Goal: Transaction & Acquisition: Purchase product/service

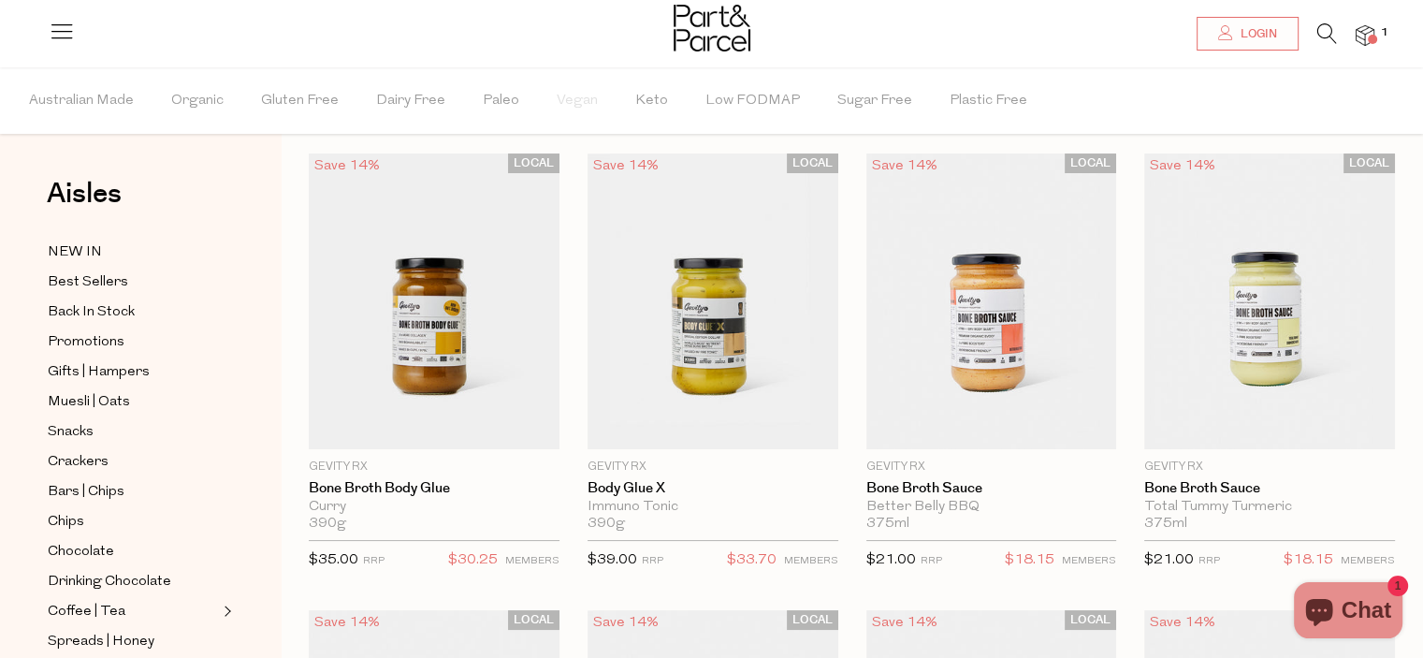
click at [1363, 36] on img at bounding box center [1364, 36] width 19 height 22
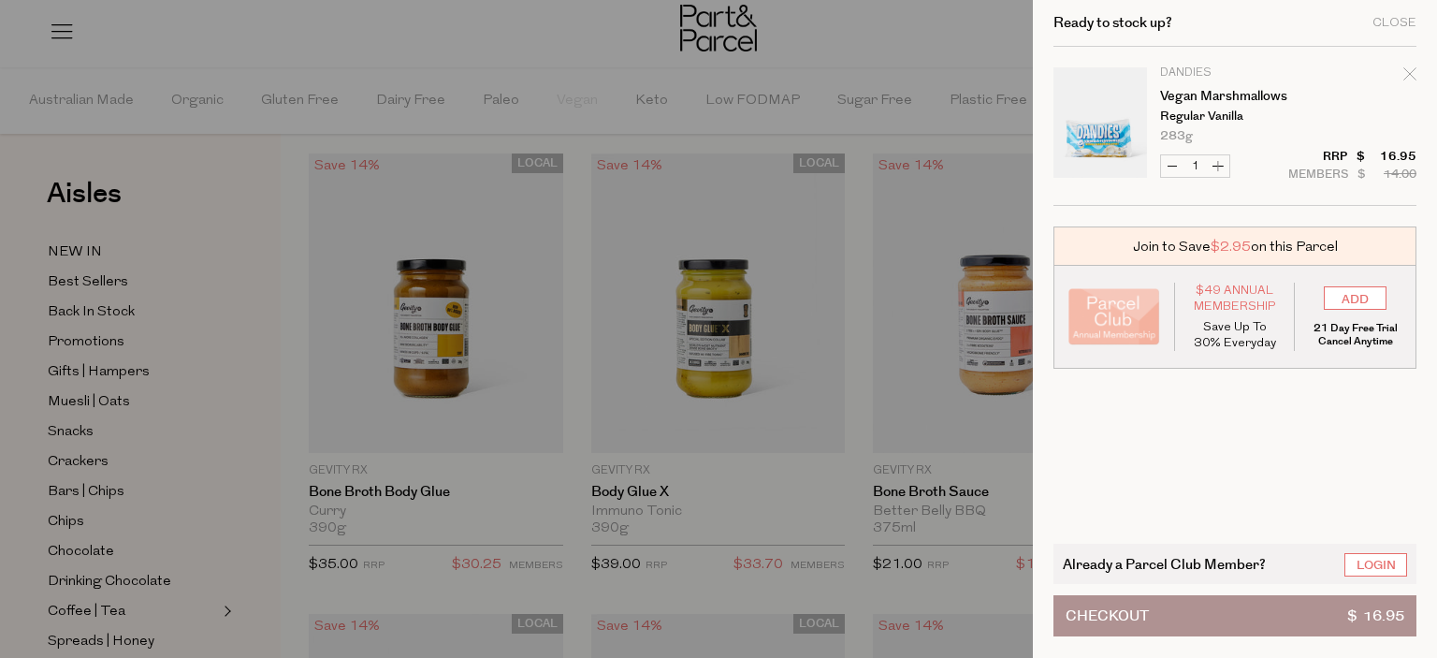
click at [948, 33] on div at bounding box center [718, 329] width 1437 height 658
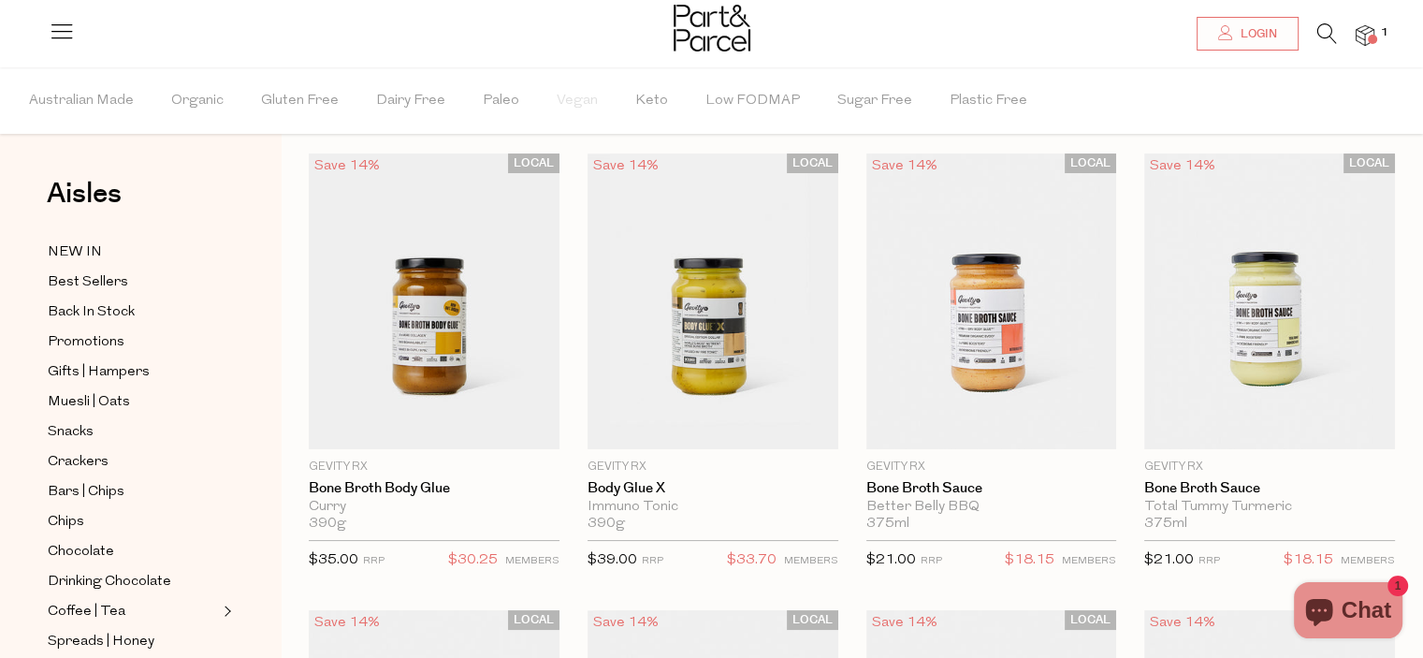
click at [1320, 32] on icon at bounding box center [1327, 33] width 20 height 21
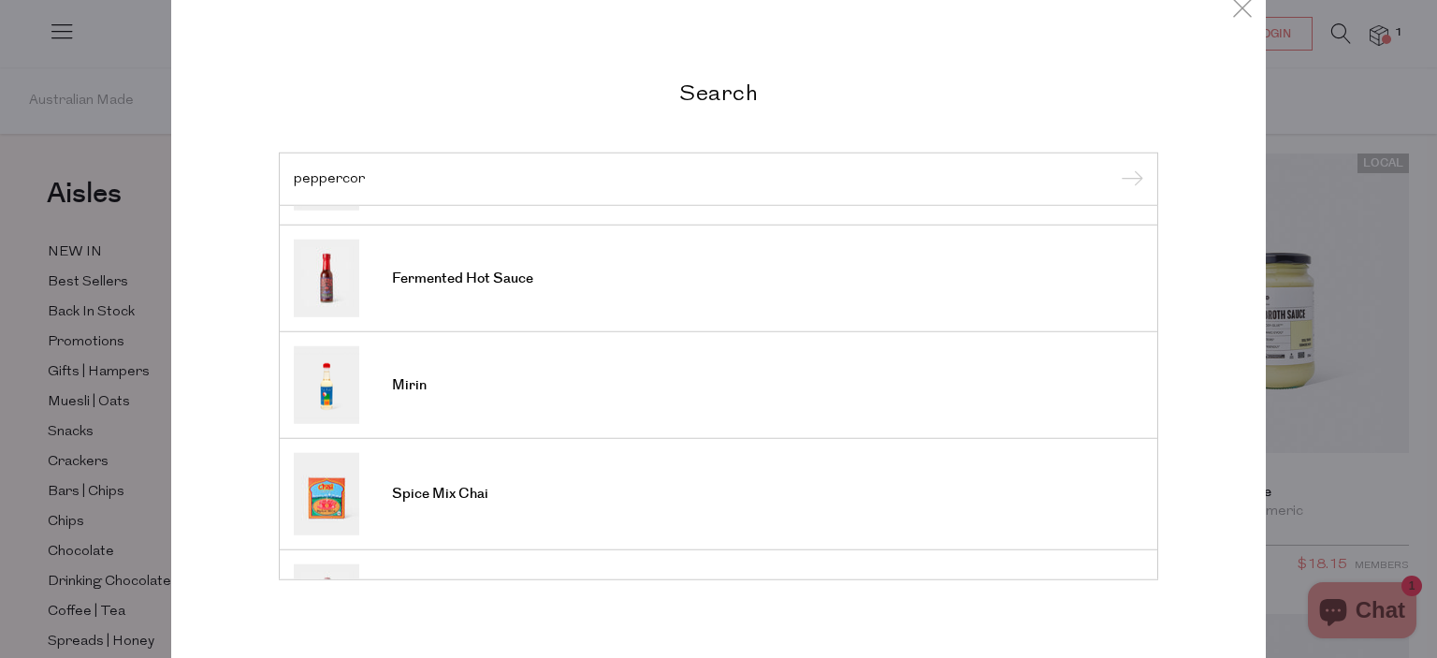
scroll to position [505, 0]
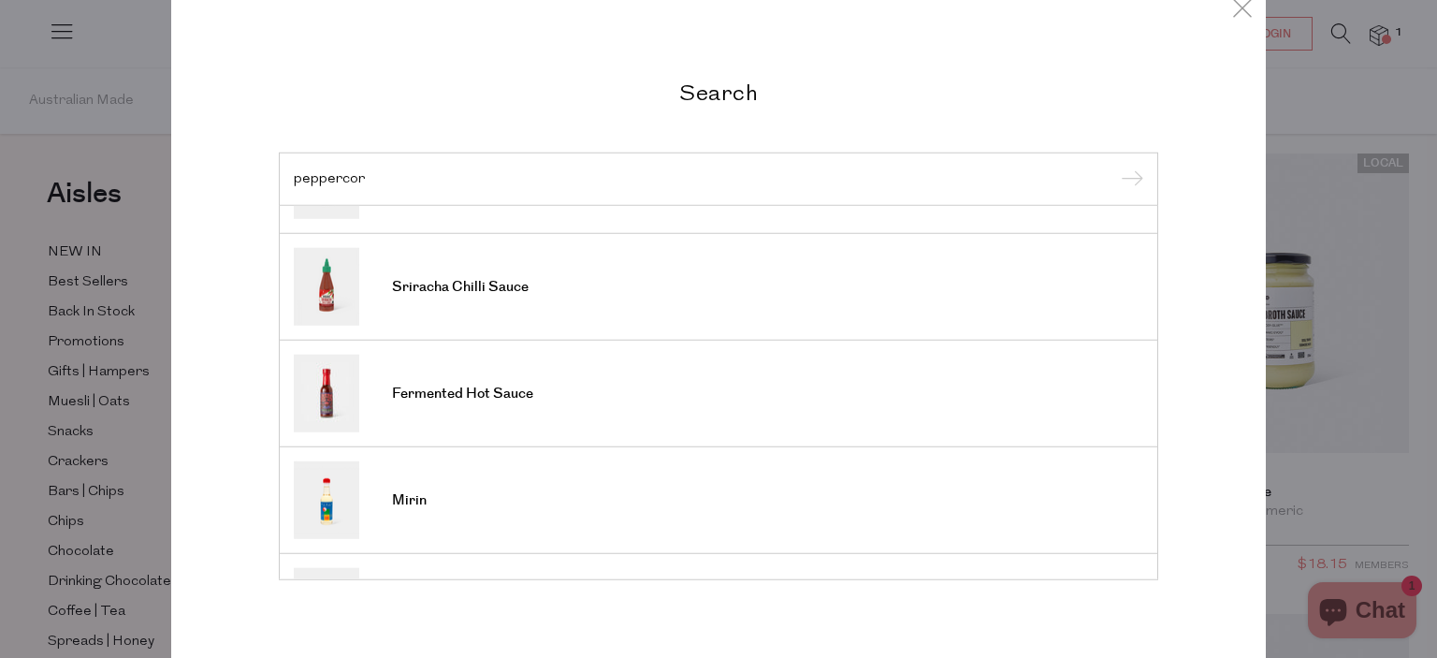
type input "peppercor"
click at [475, 280] on span "Sriracha Chilli Sauce" at bounding box center [460, 287] width 137 height 19
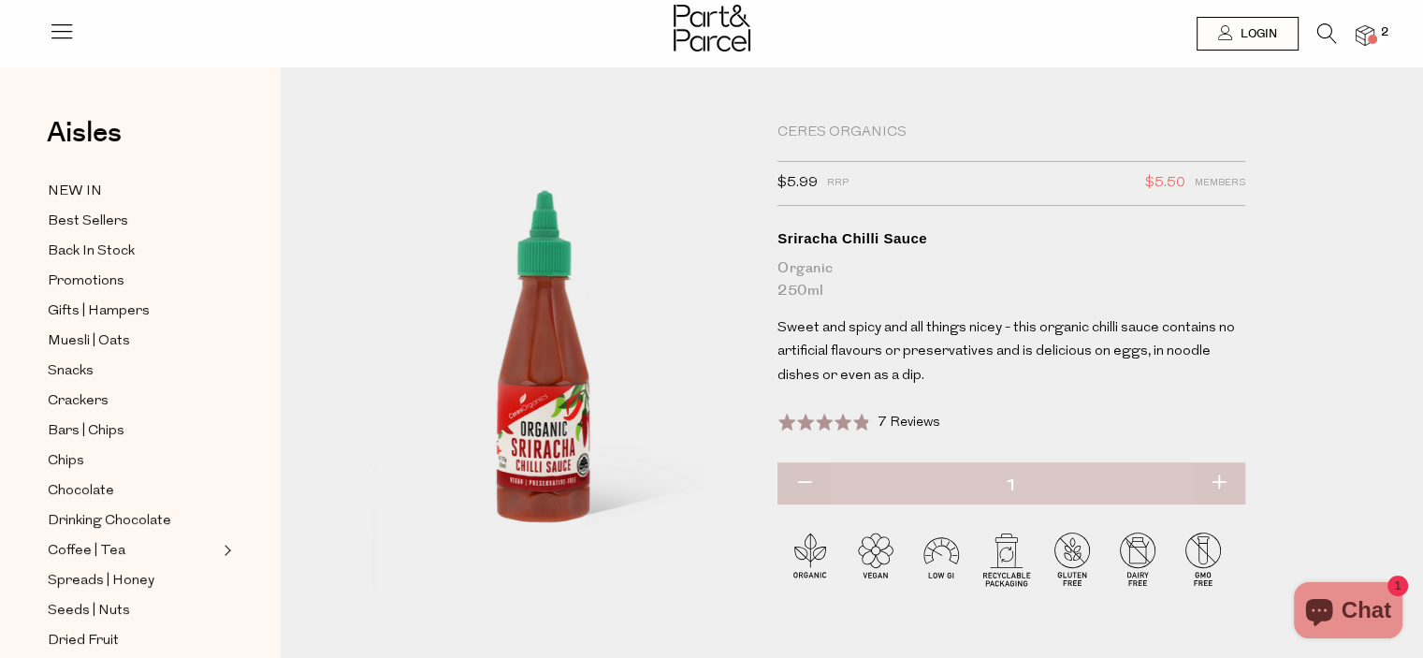
click at [1332, 31] on icon at bounding box center [1327, 33] width 20 height 21
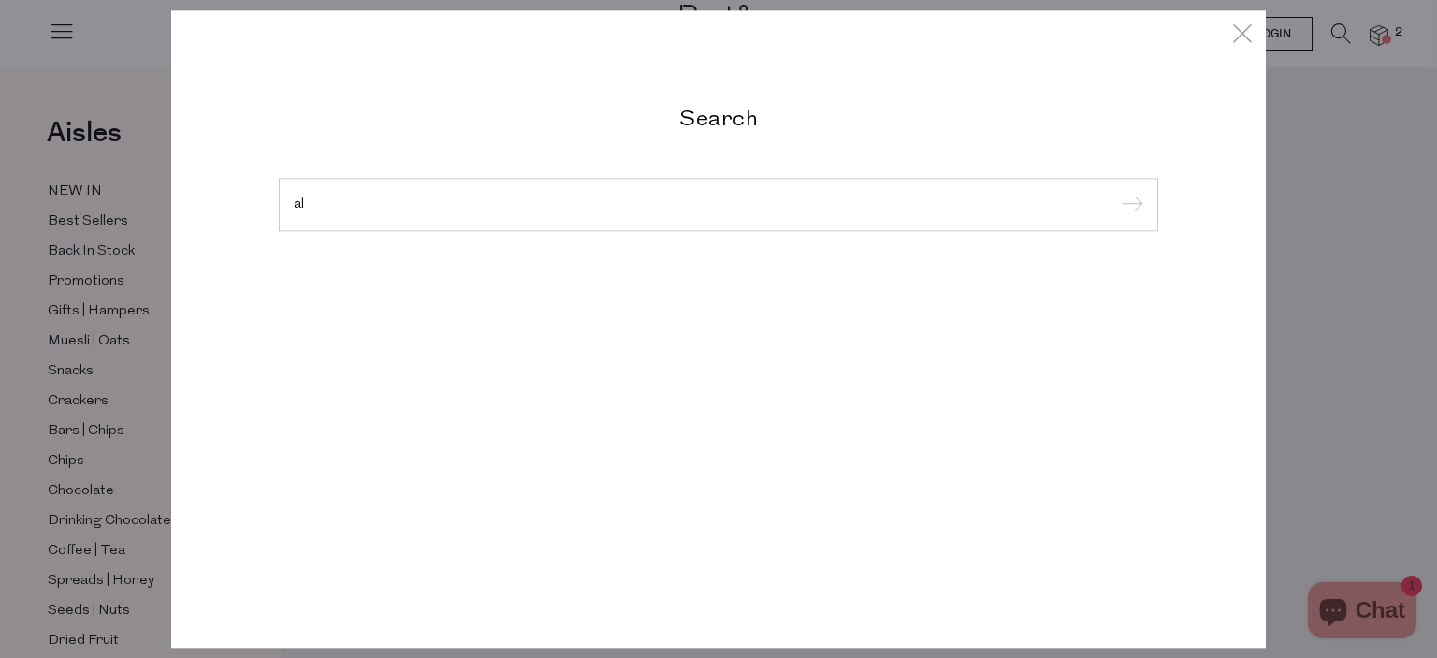
type input "a"
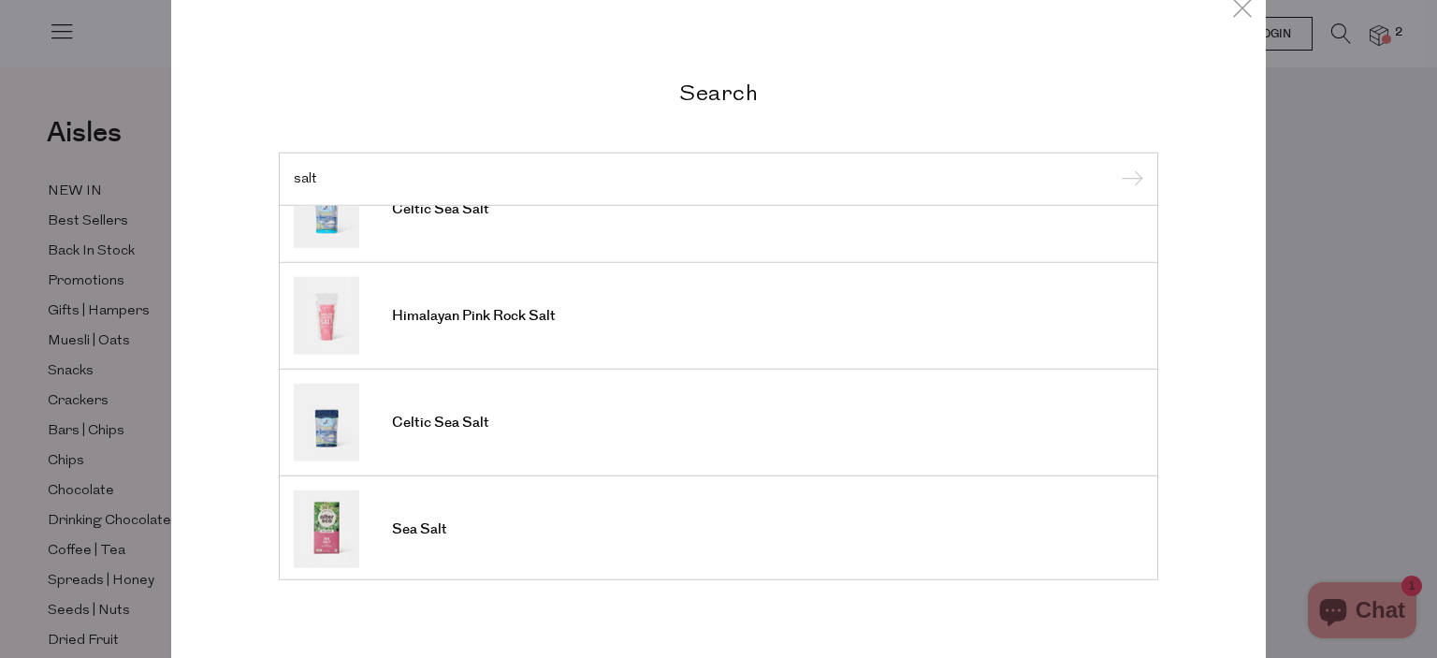
scroll to position [267, 0]
type input "salt"
click at [494, 311] on span "Himalayan Pink Rock Salt" at bounding box center [474, 312] width 164 height 19
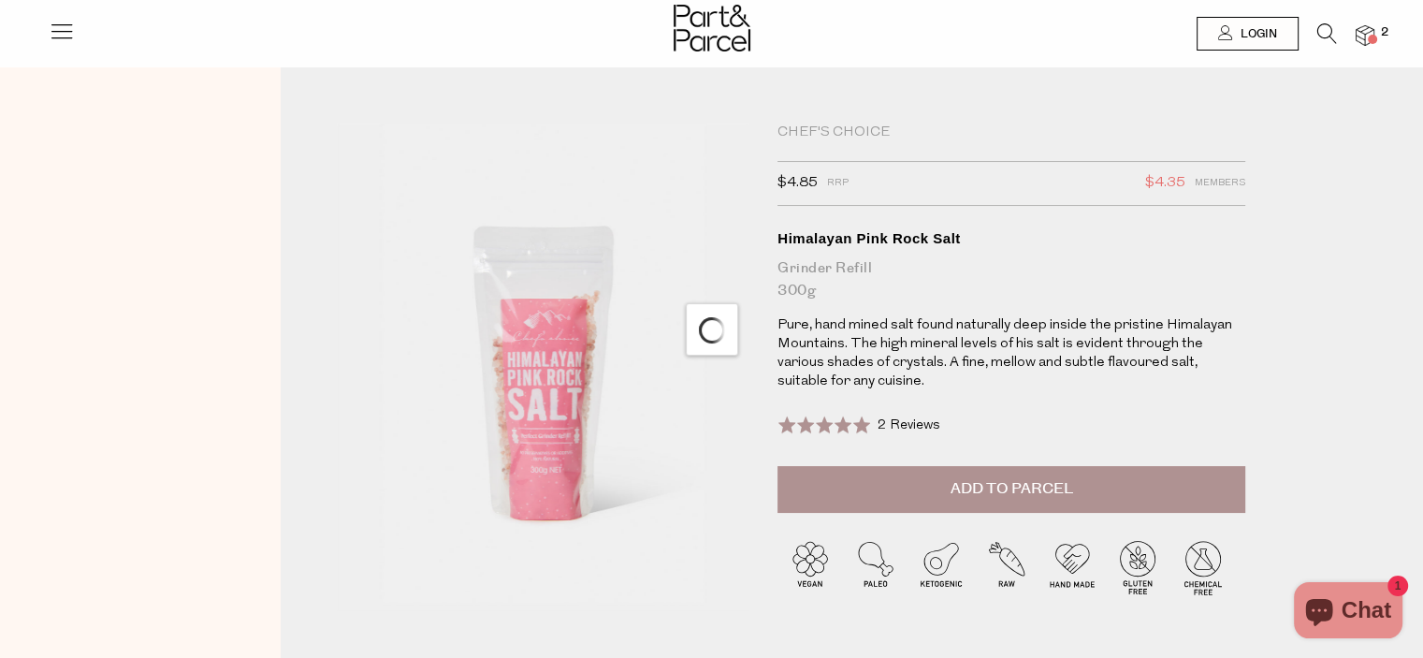
click at [1046, 492] on span "Add to Parcel" at bounding box center [1011, 489] width 123 height 22
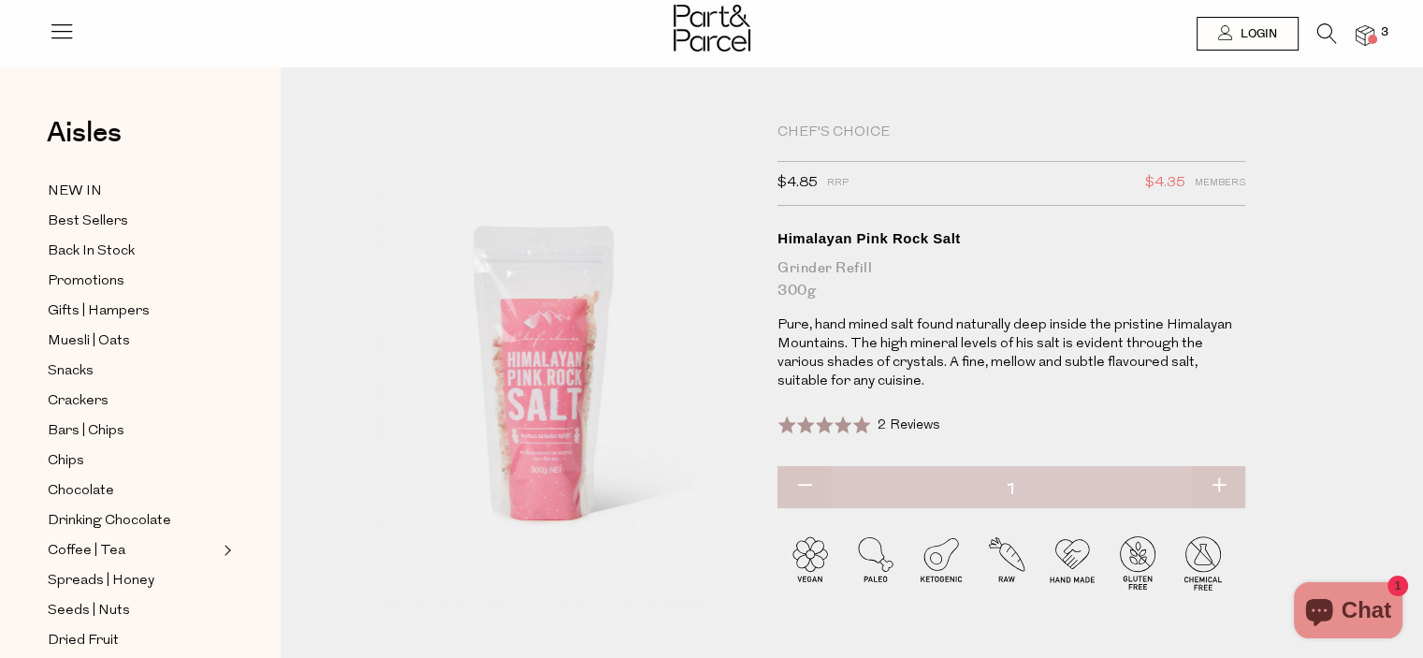
click at [1323, 29] on icon at bounding box center [1327, 33] width 20 height 21
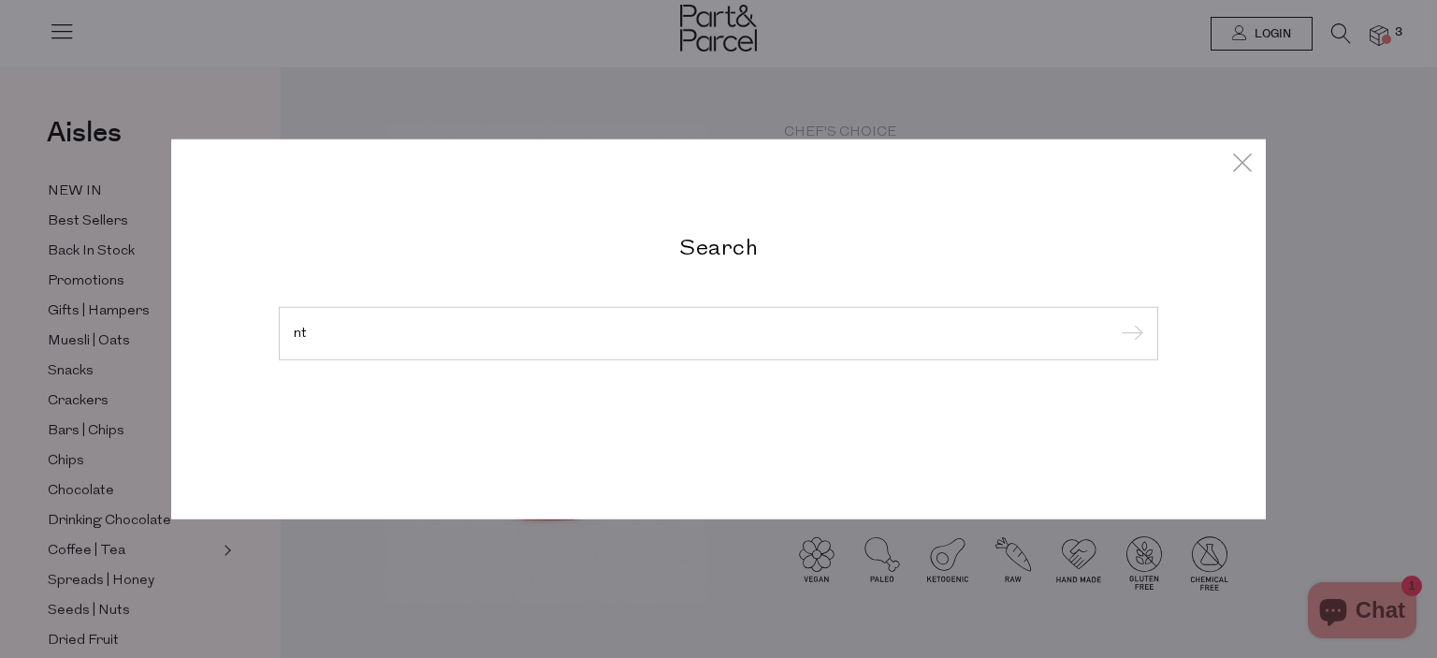
type input "n"
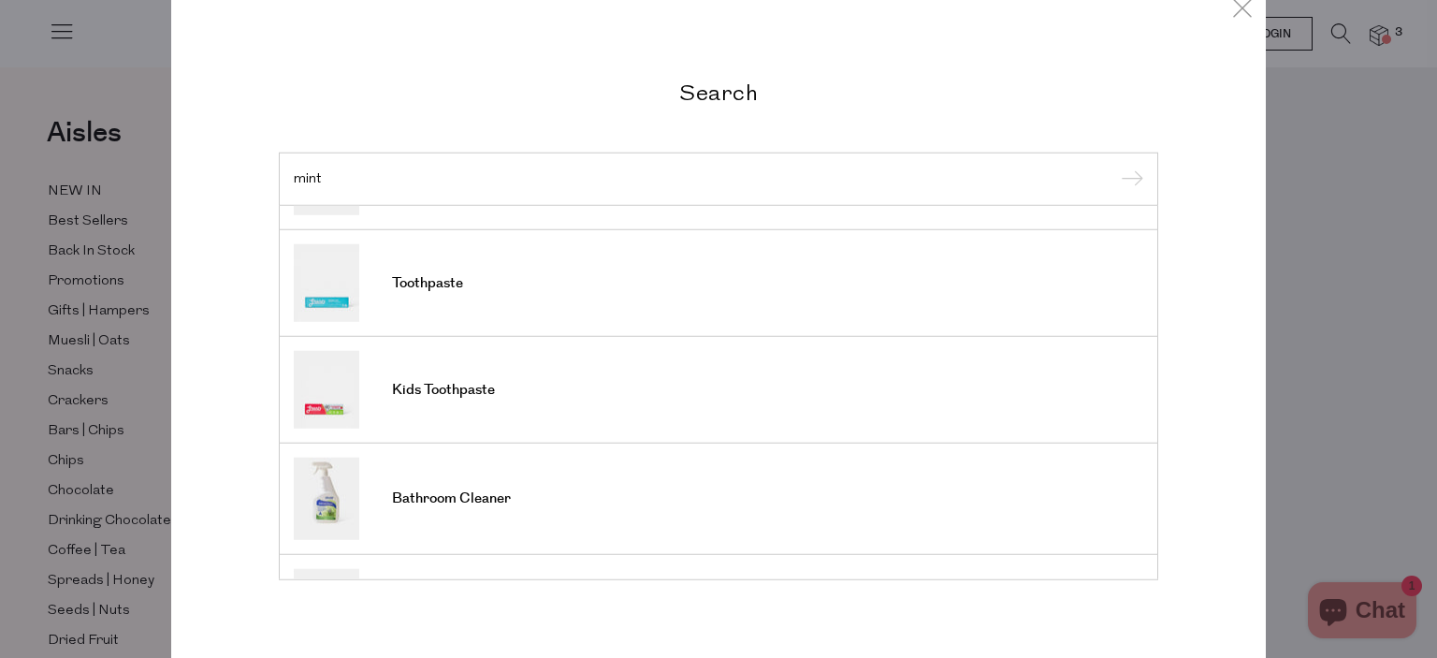
scroll to position [703, 0]
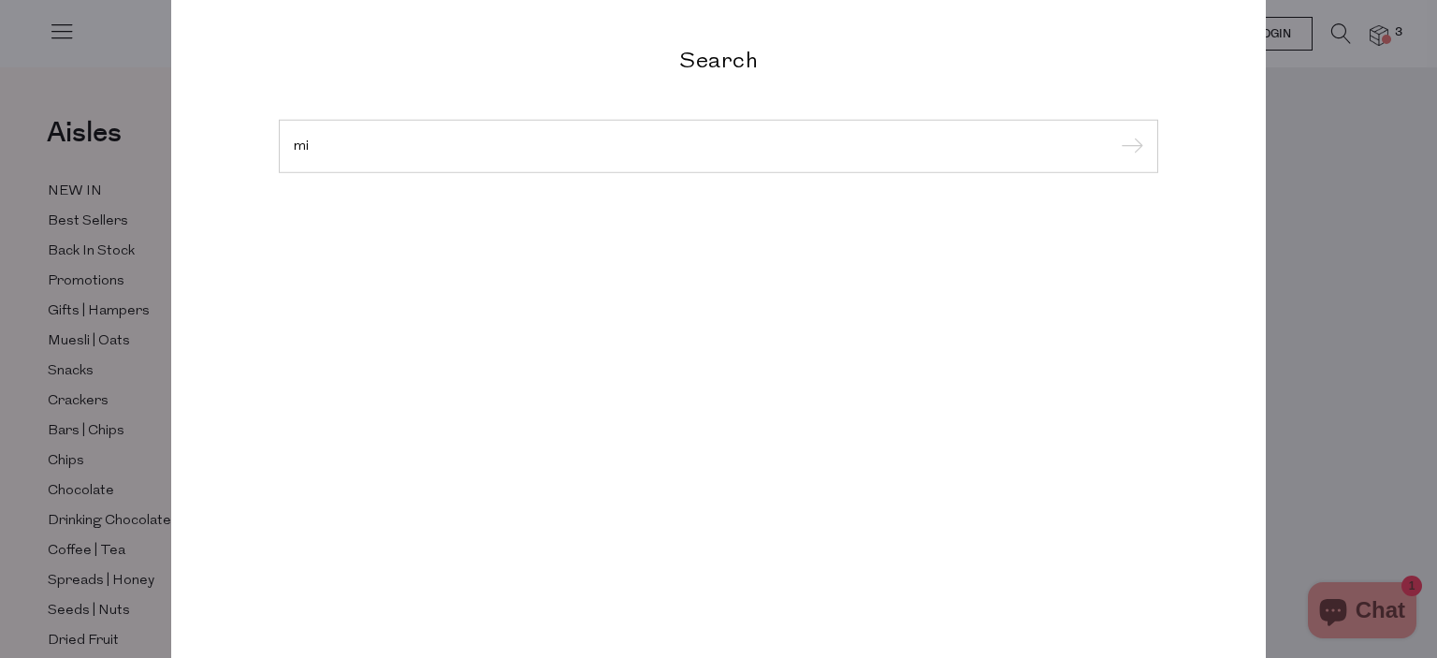
type input "m"
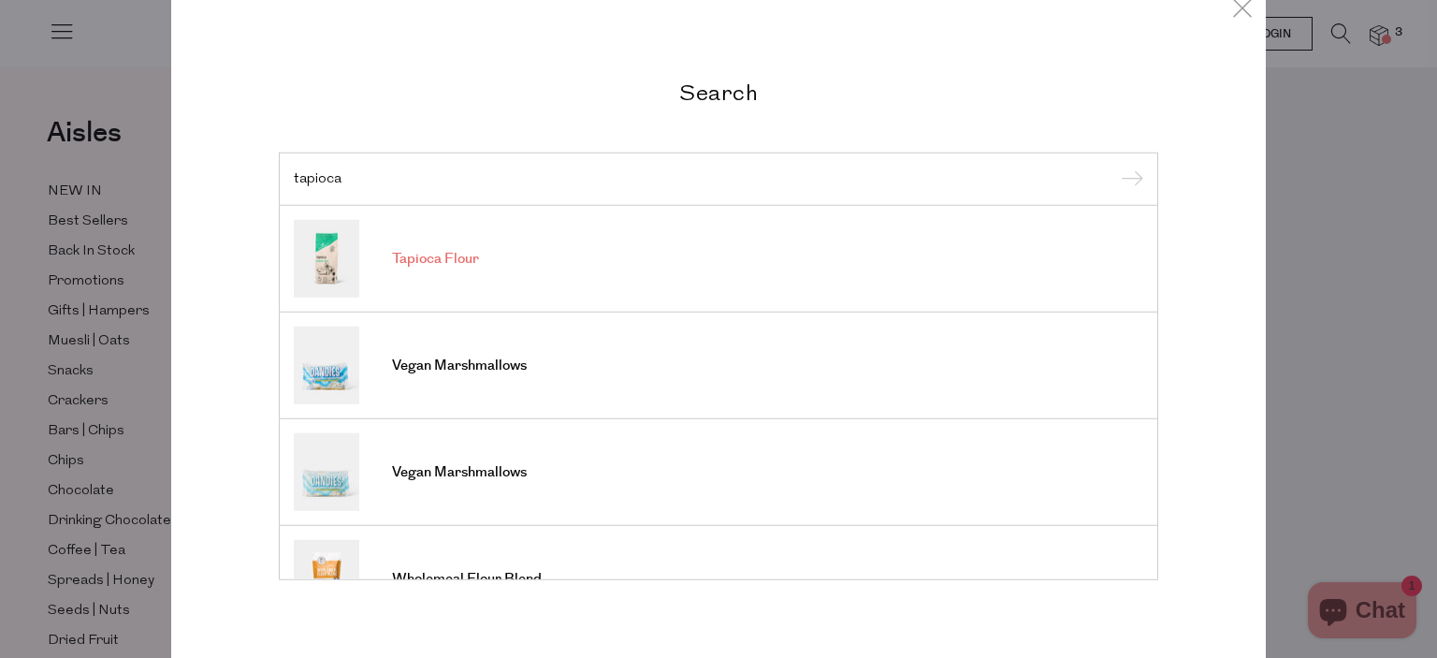
type input "tapioca"
click at [410, 270] on link "Tapioca Flour" at bounding box center [718, 259] width 849 height 78
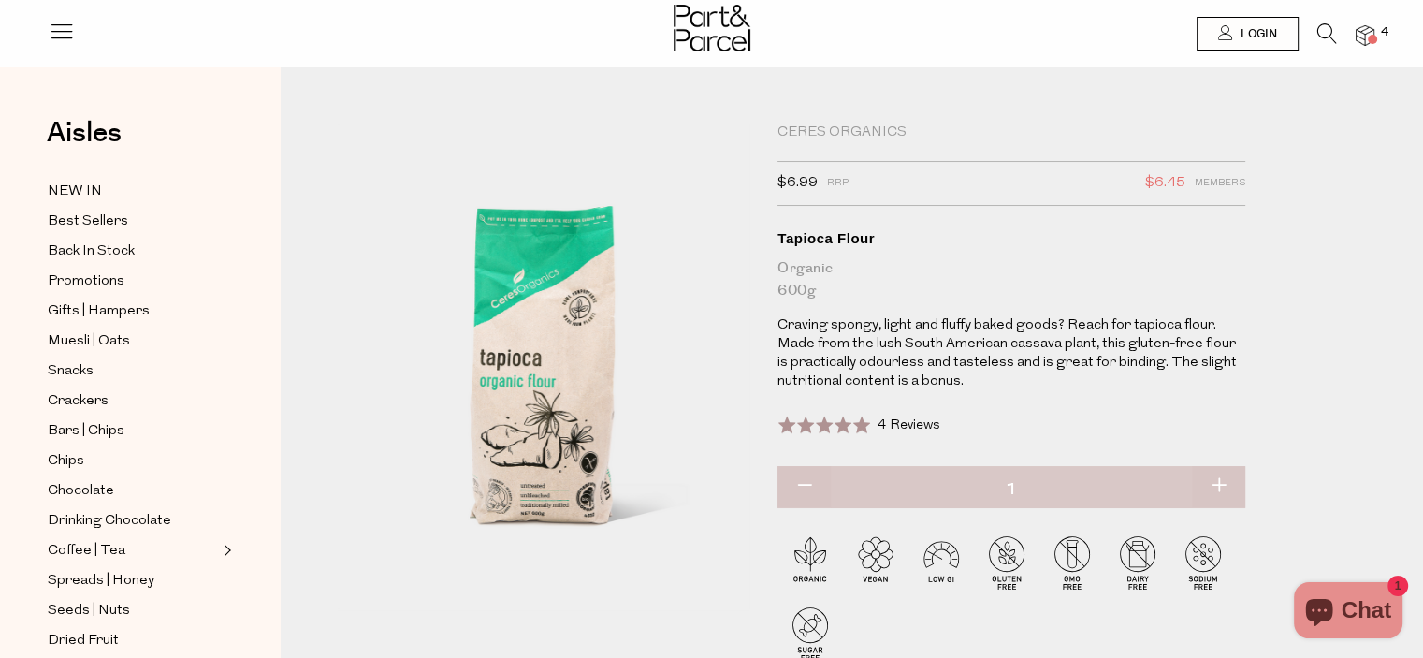
click at [1326, 23] on icon at bounding box center [1327, 33] width 20 height 21
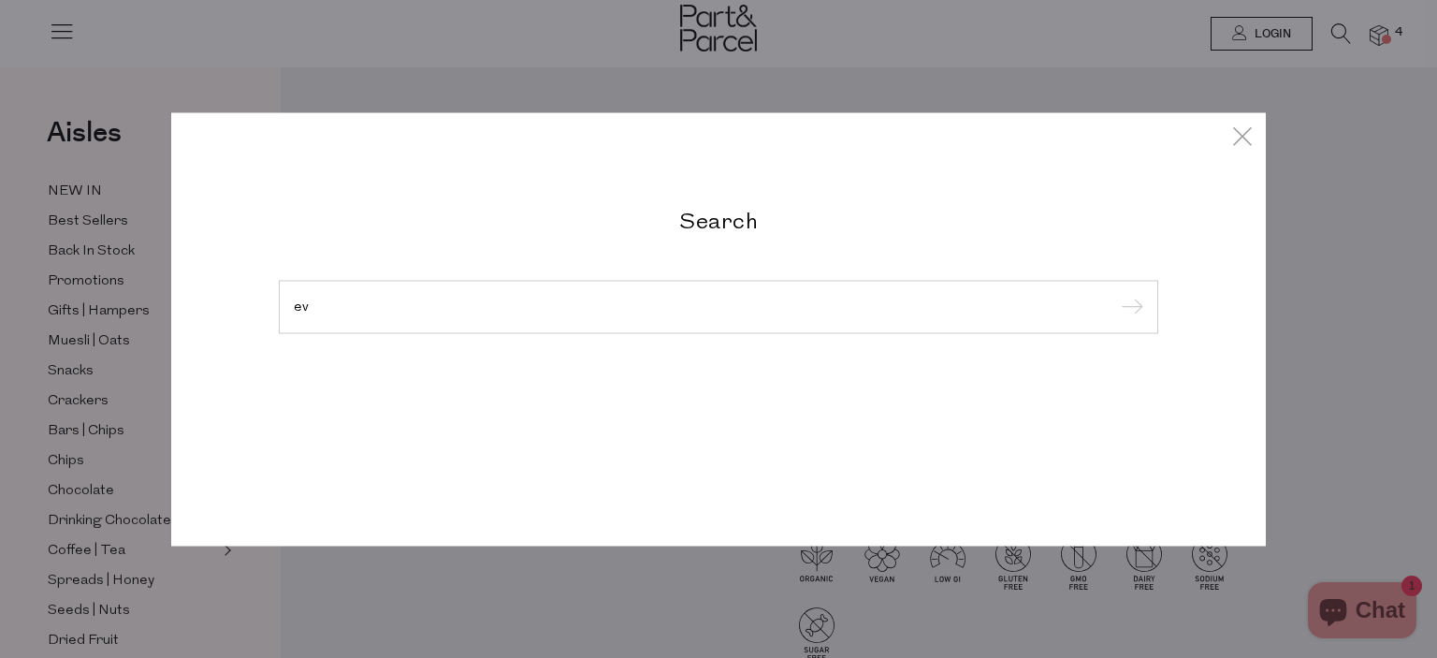
type input "e"
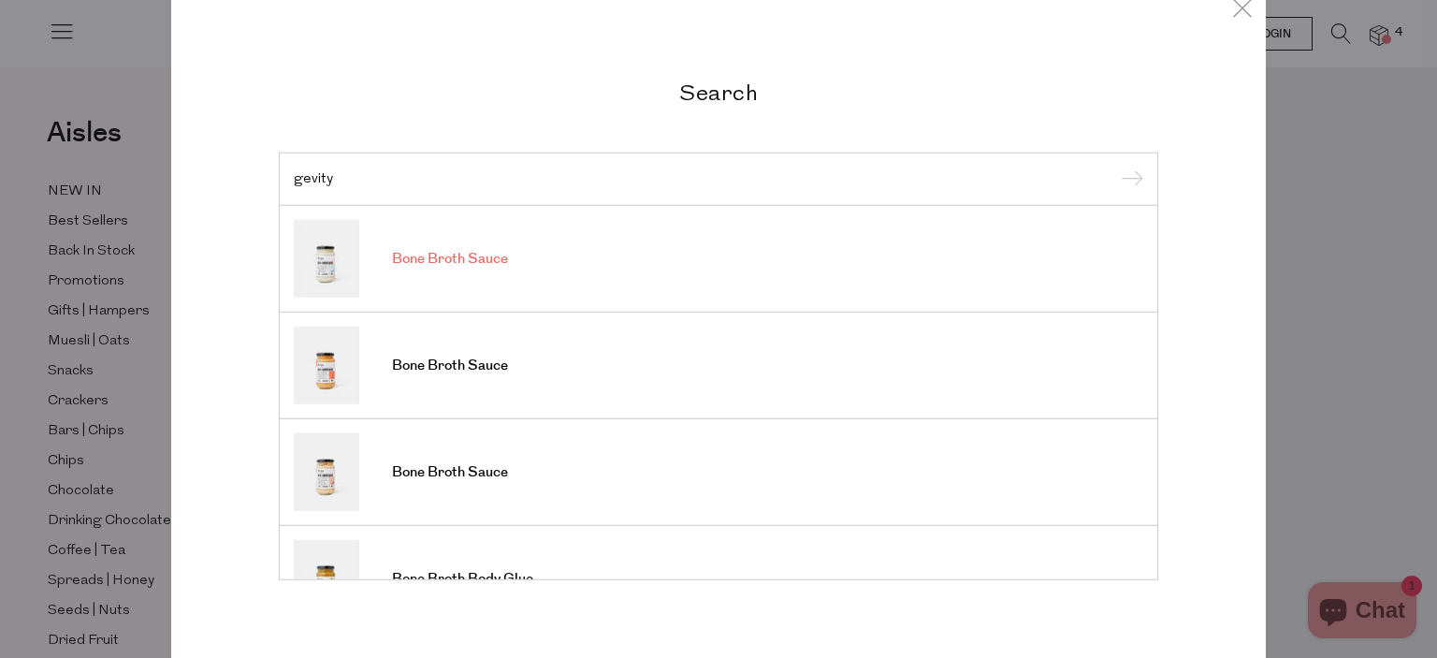
type input "gevity"
click at [492, 236] on link "Bone Broth Sauce" at bounding box center [718, 259] width 849 height 78
type input "chilli"
click at [434, 267] on span "Crunchy Chilli Oil" at bounding box center [448, 259] width 112 height 19
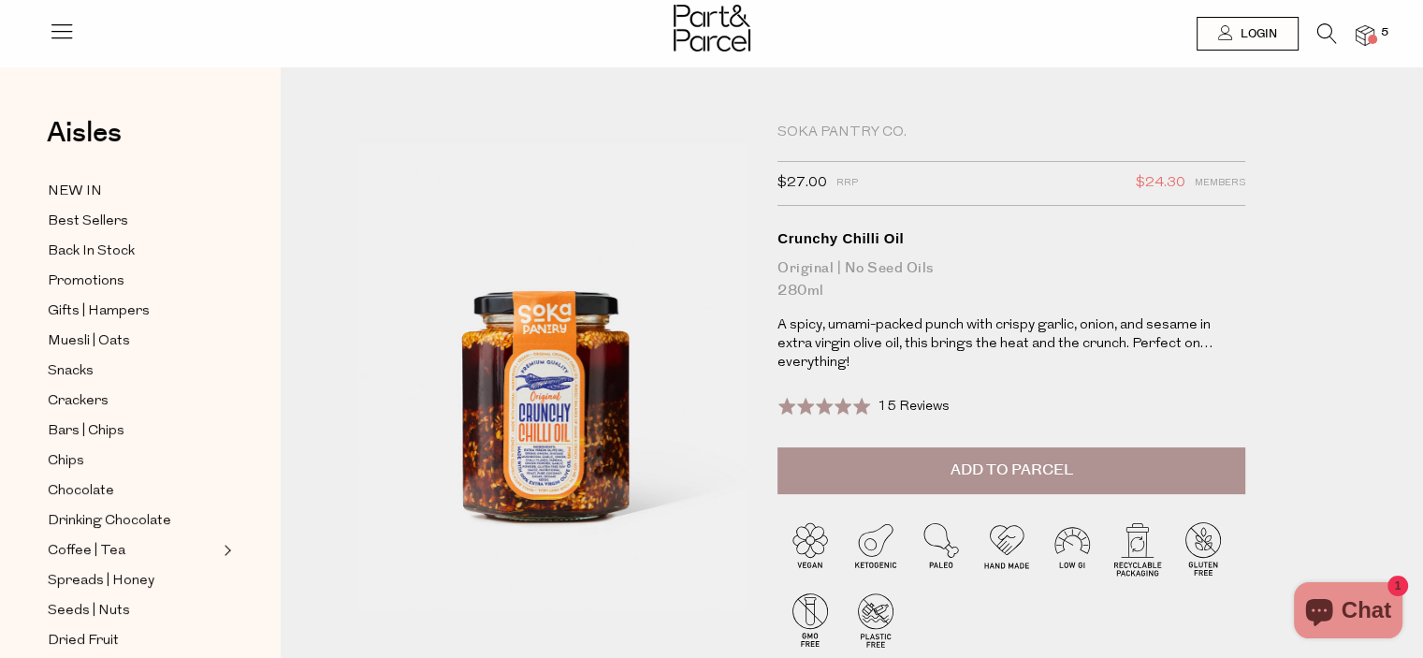
click at [984, 459] on span "Add to Parcel" at bounding box center [1011, 470] width 123 height 22
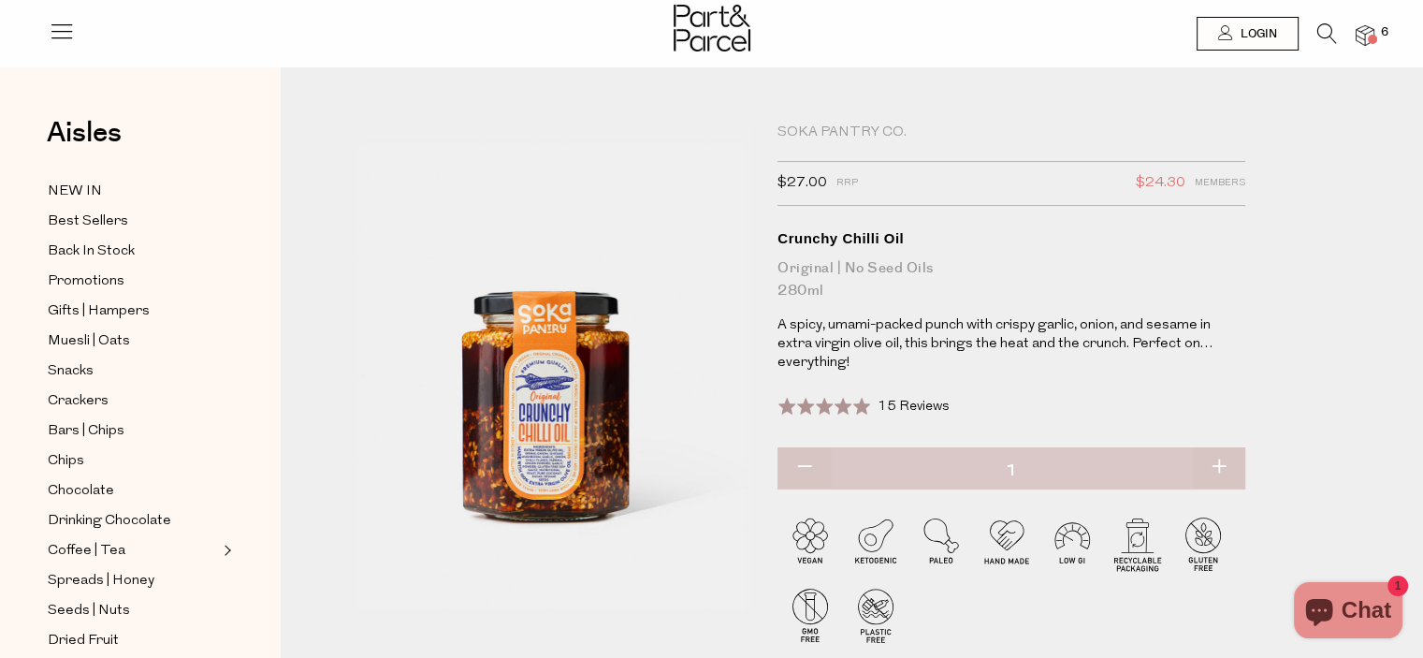
click at [1318, 32] on icon at bounding box center [1327, 33] width 20 height 21
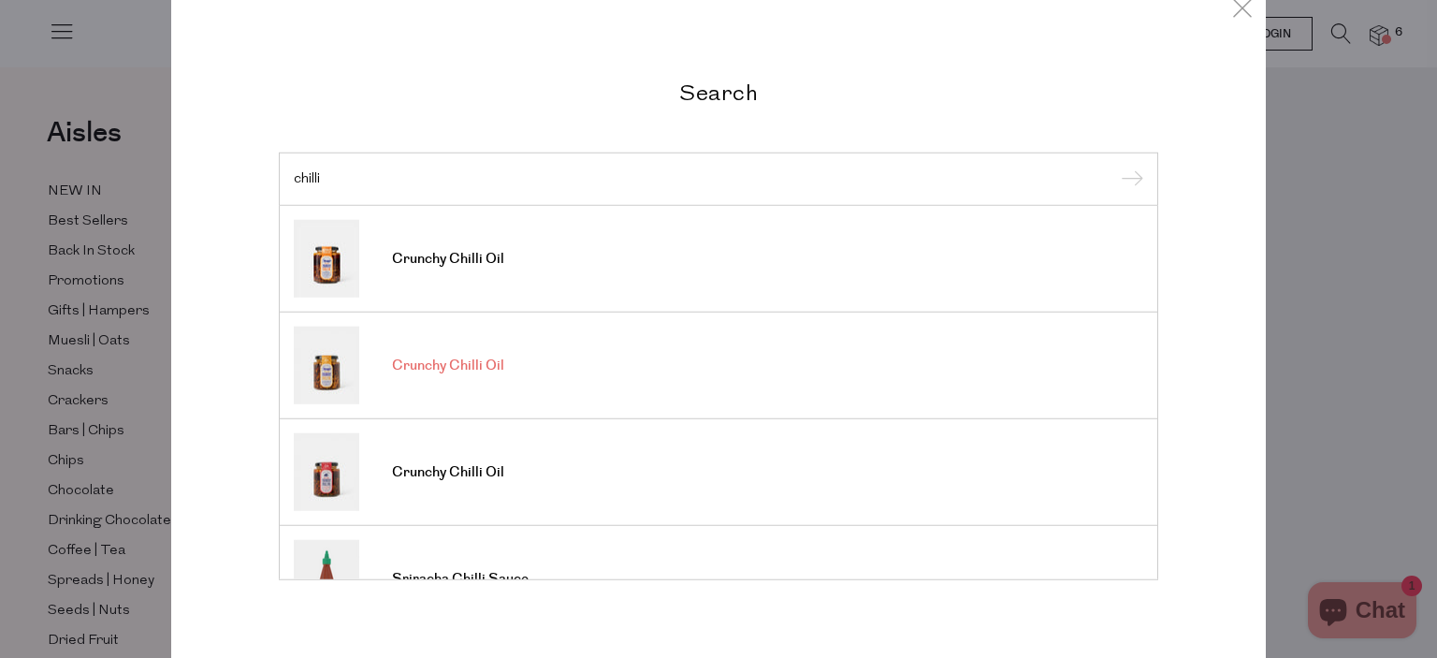
type input "chilli"
click at [388, 379] on link "Crunchy Chilli Oil" at bounding box center [718, 365] width 849 height 78
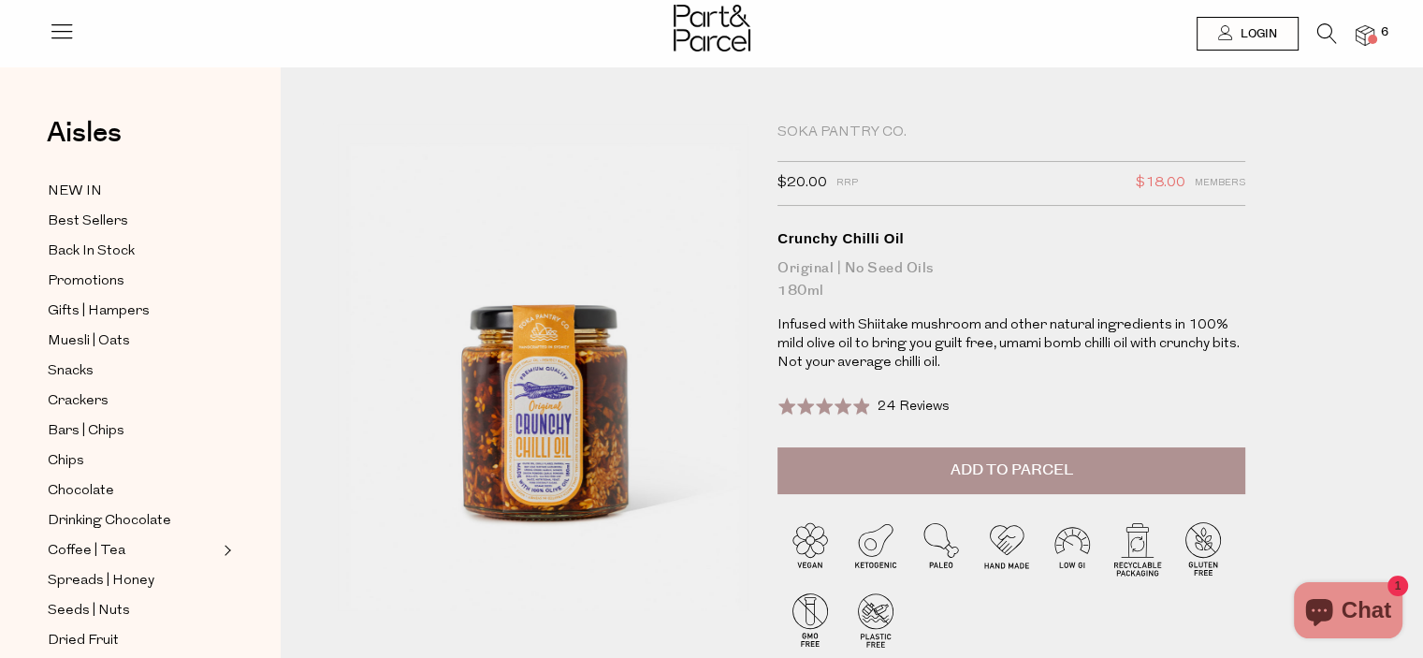
click at [1324, 36] on icon at bounding box center [1327, 33] width 20 height 21
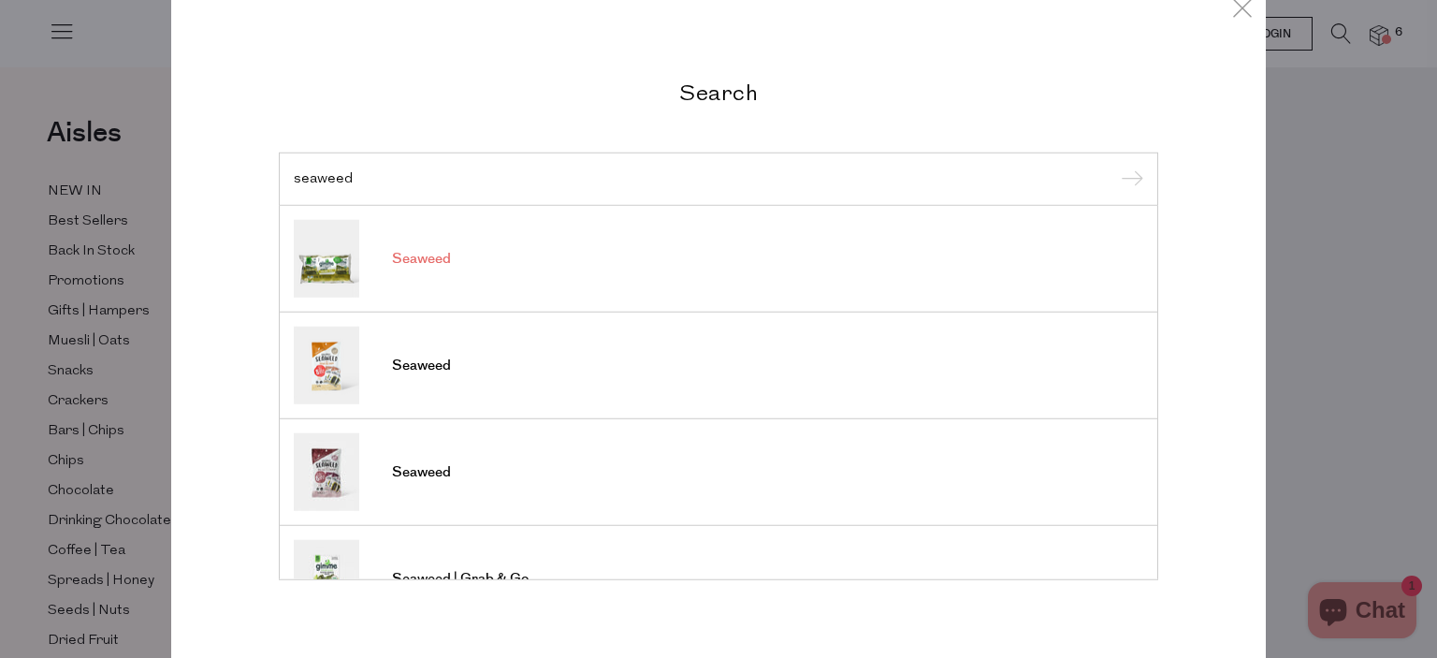
type input "seaweed"
click at [438, 254] on span "Seaweed" at bounding box center [421, 259] width 59 height 19
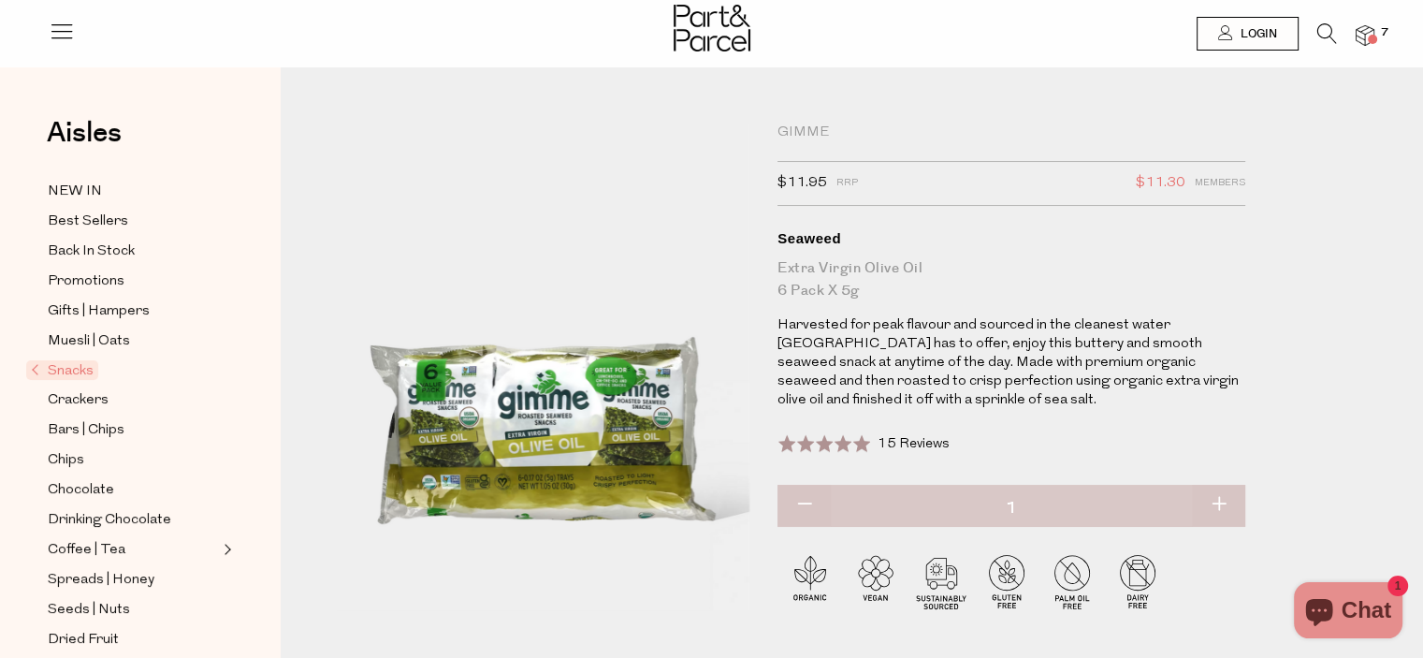
click at [1328, 36] on icon at bounding box center [1327, 33] width 20 height 21
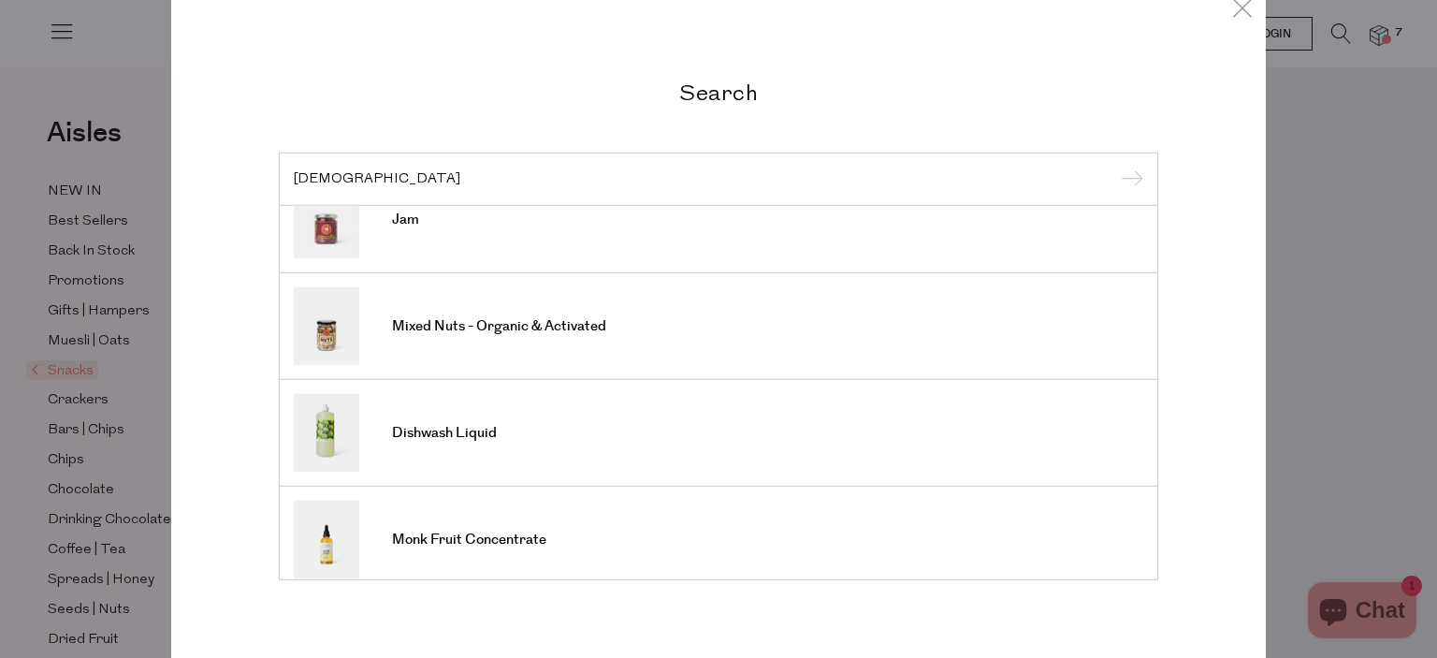
scroll to position [689, 0]
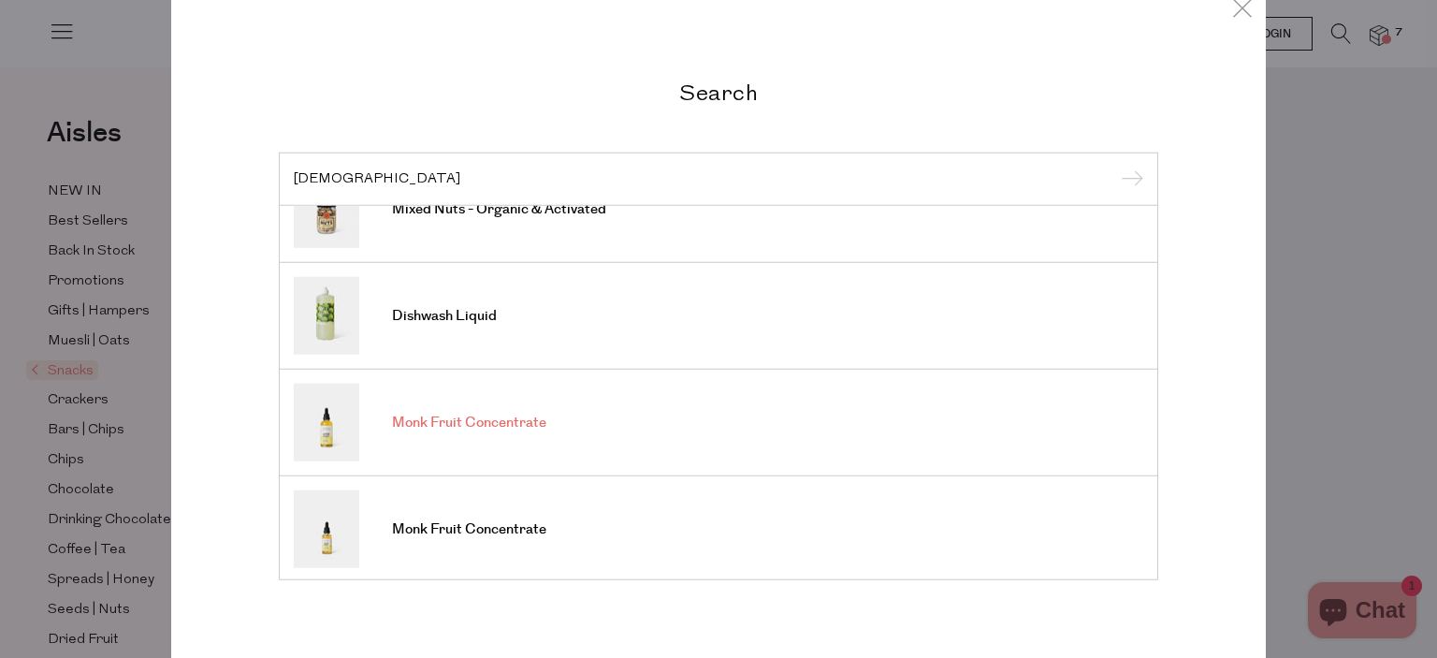
type input "[DEMOGRAPHIC_DATA]"
click at [505, 413] on span "Monk Fruit Concentrate" at bounding box center [469, 422] width 154 height 19
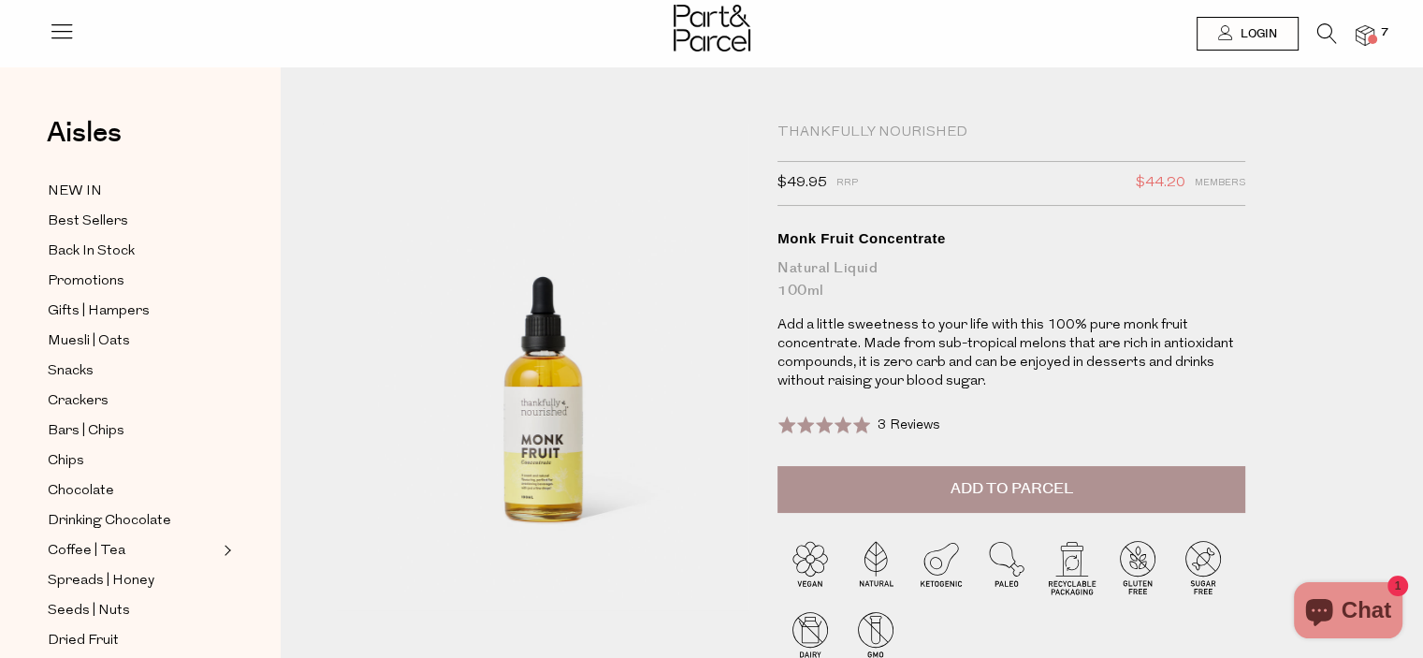
click at [1332, 35] on icon at bounding box center [1327, 33] width 20 height 21
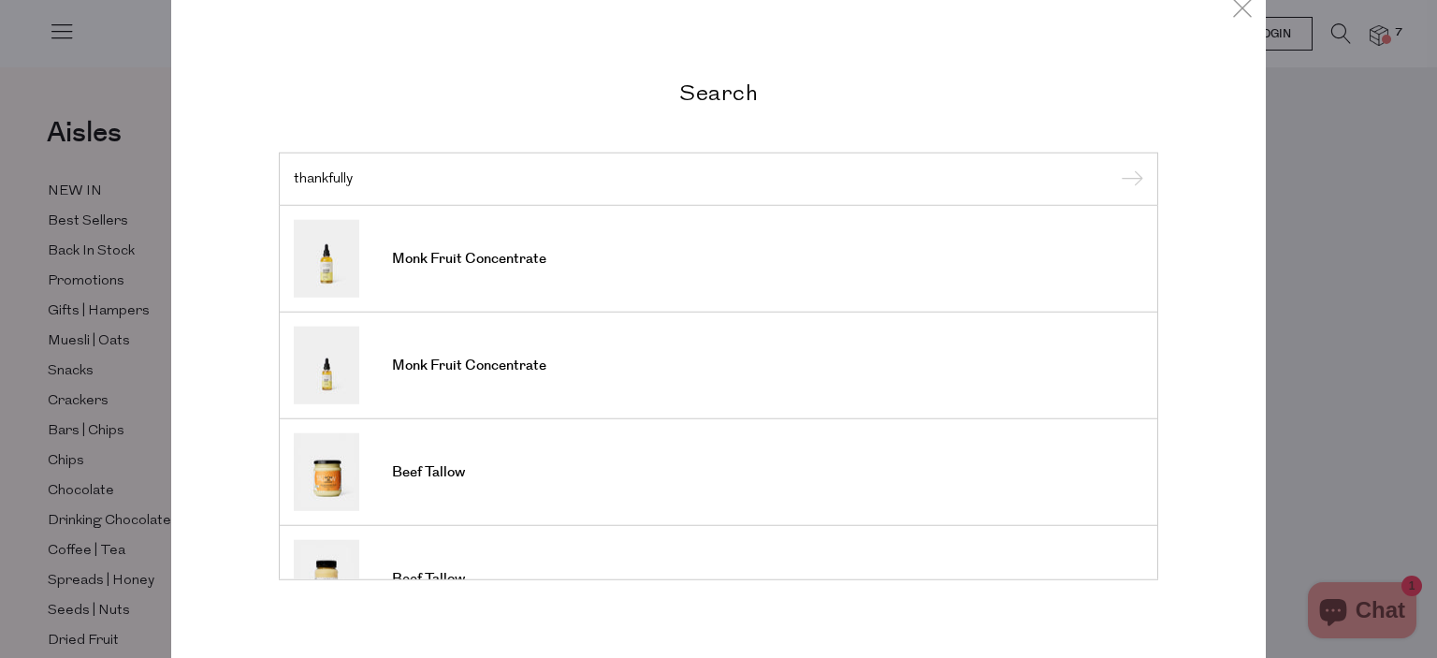
type input "thankfully"
click at [71, 228] on div "Search thankfully Monk Fruit Concentrate Monk Fruit Concentrate Beef Tallow Bee…" at bounding box center [718, 329] width 1437 height 658
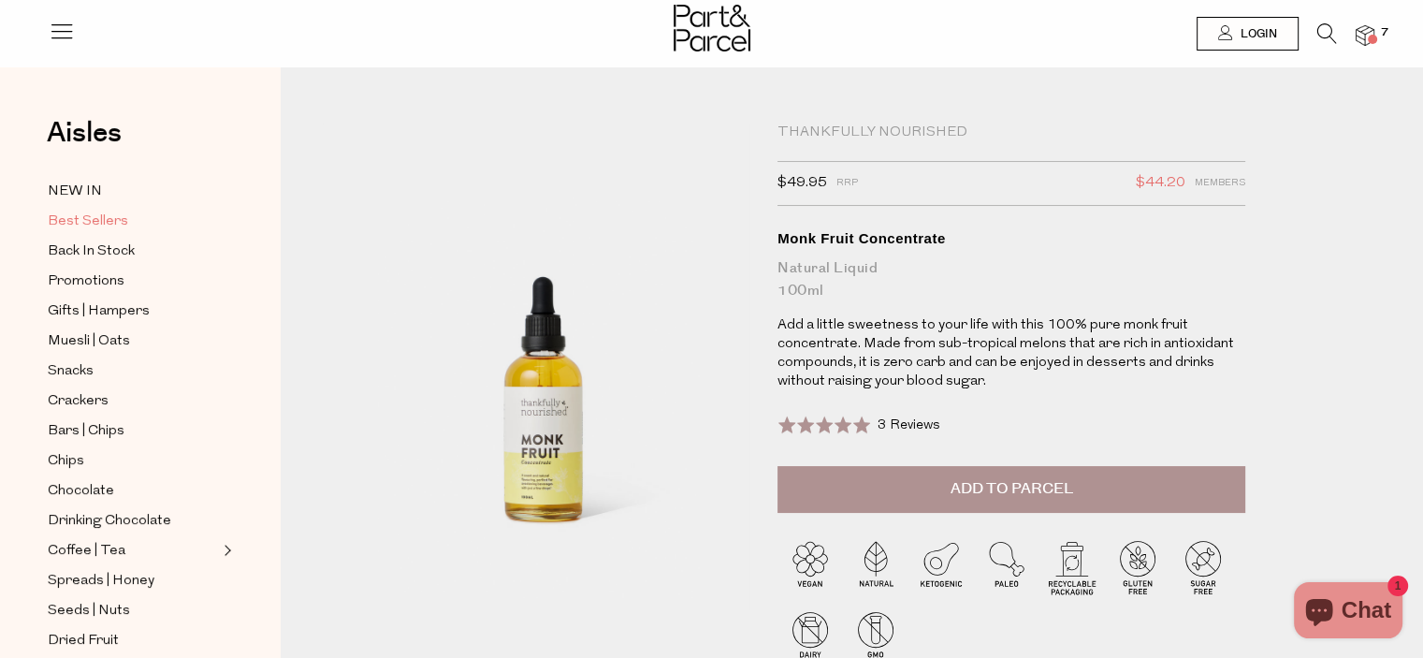
click at [62, 216] on span "Best Sellers" at bounding box center [88, 221] width 80 height 22
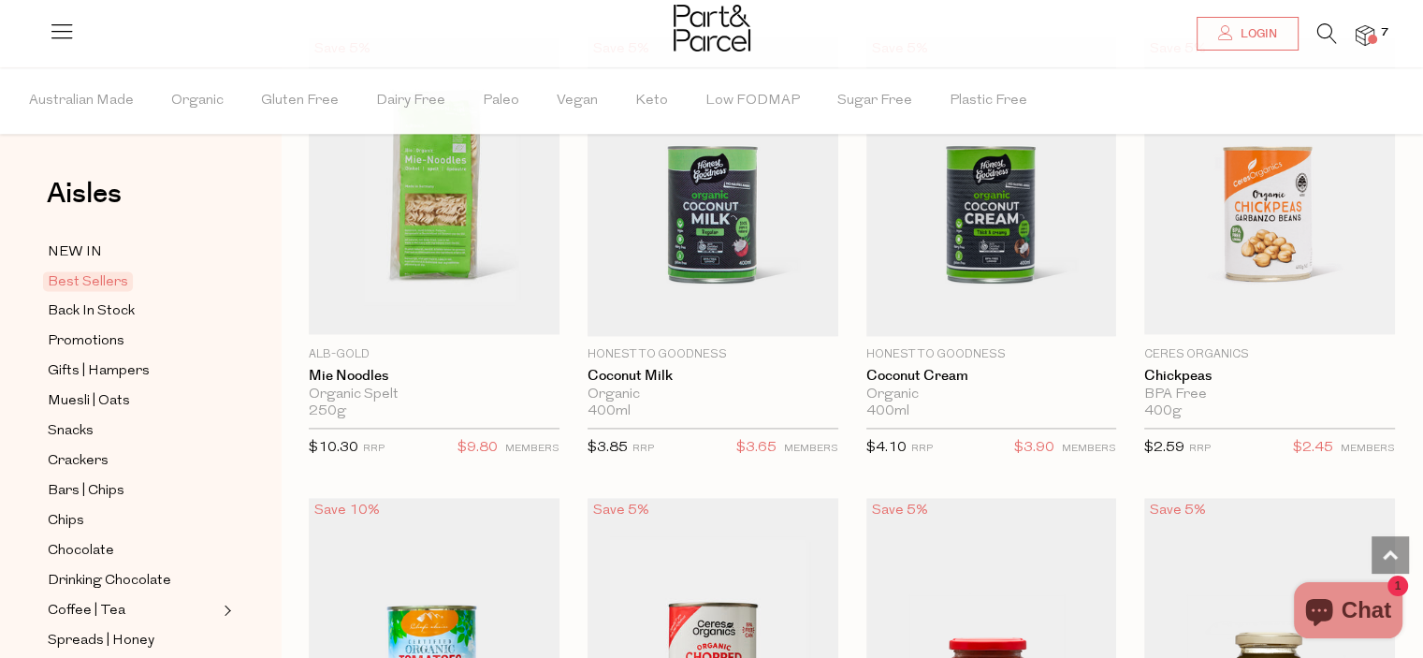
scroll to position [2500, 0]
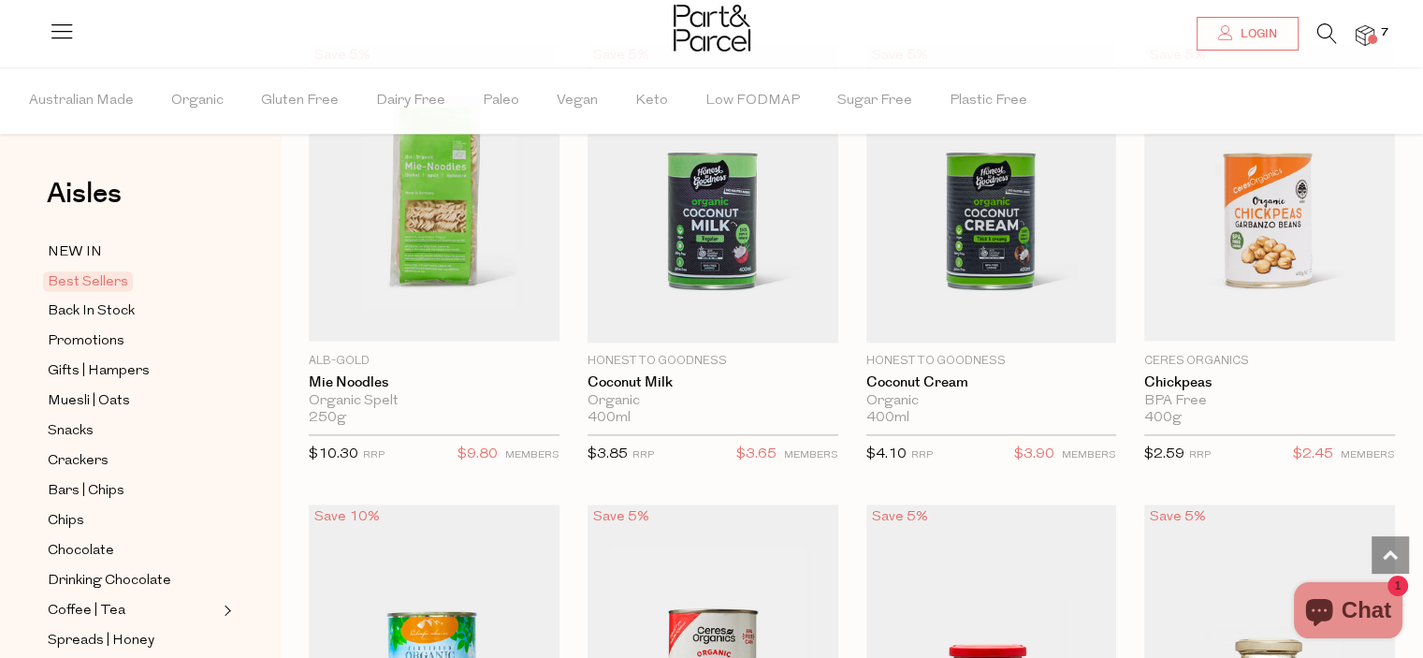
drag, startPoint x: 1429, startPoint y: 56, endPoint x: 1436, endPoint y: 328, distance: 272.3
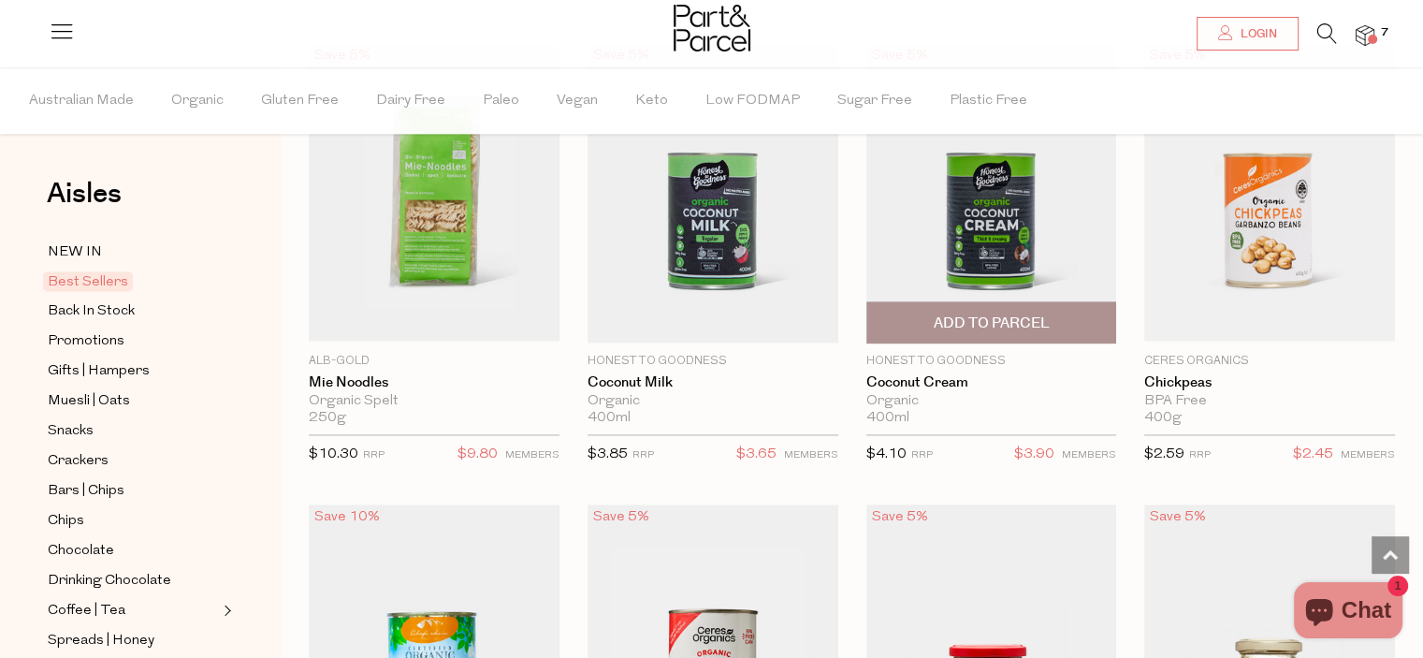
click at [973, 313] on span "Add To Parcel" at bounding box center [991, 323] width 116 height 20
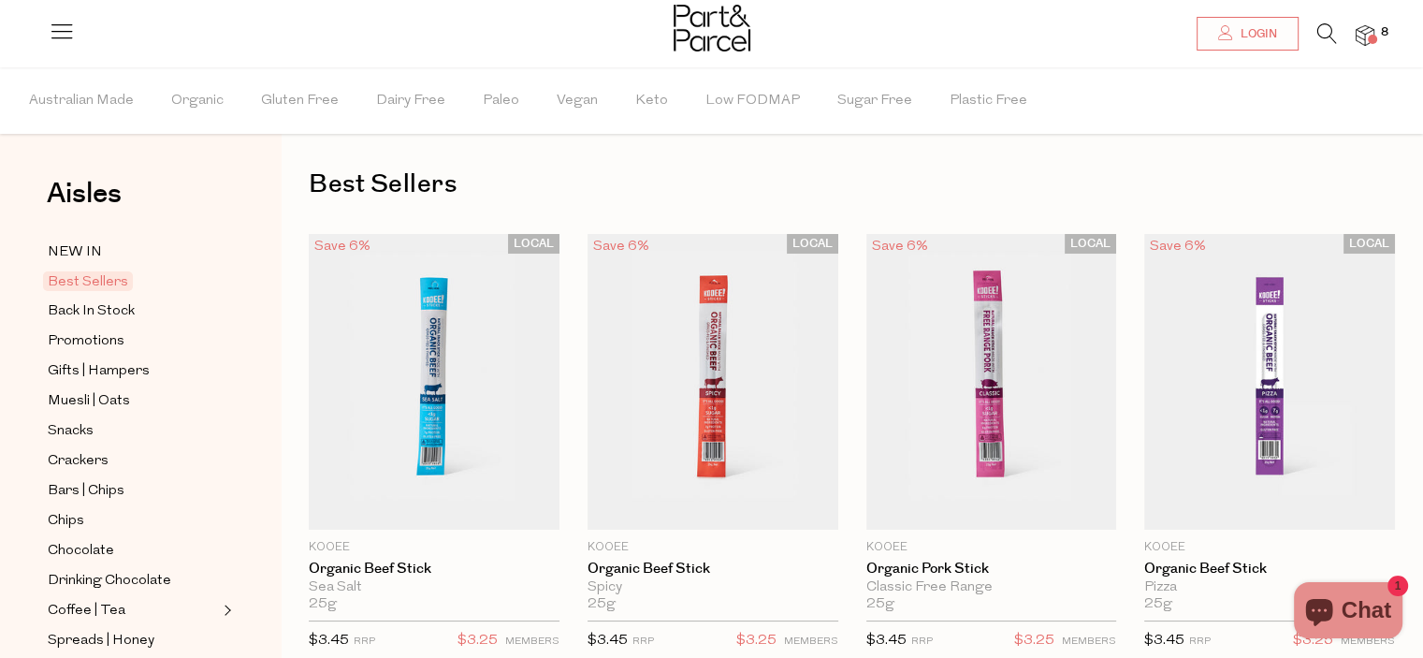
scroll to position [0, 0]
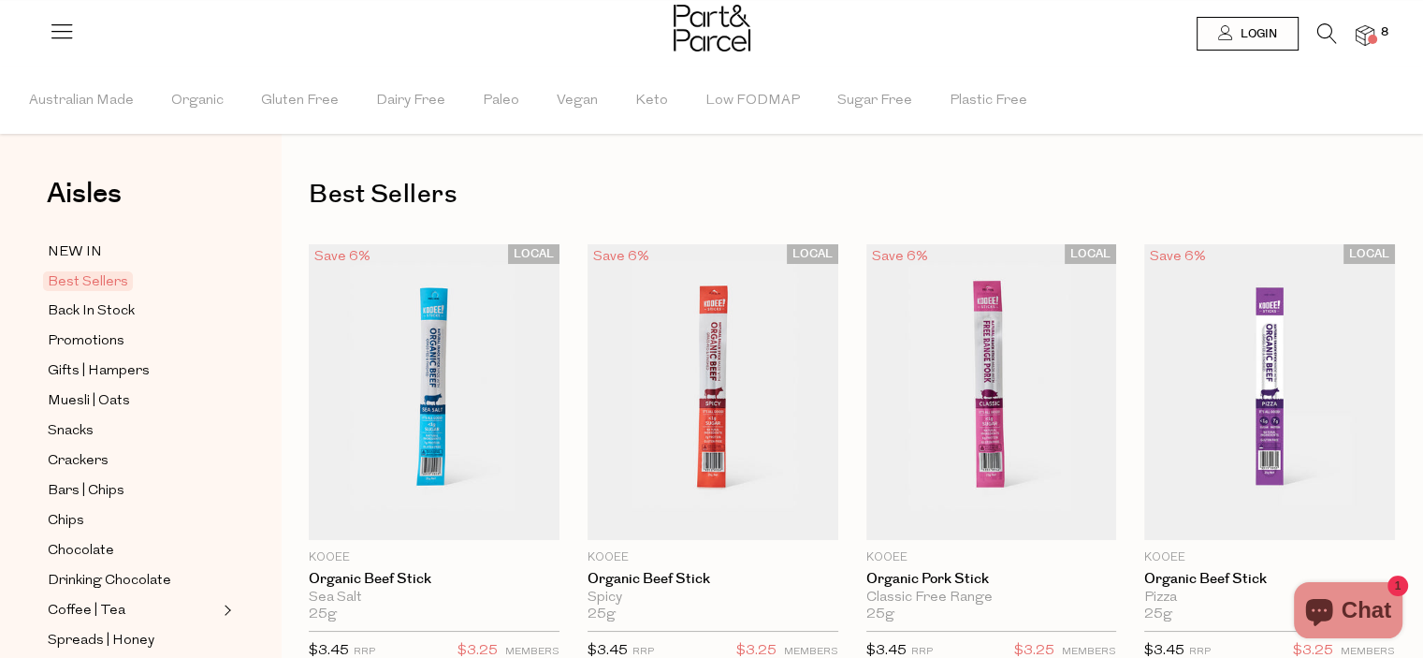
click at [1323, 32] on icon at bounding box center [1327, 33] width 20 height 21
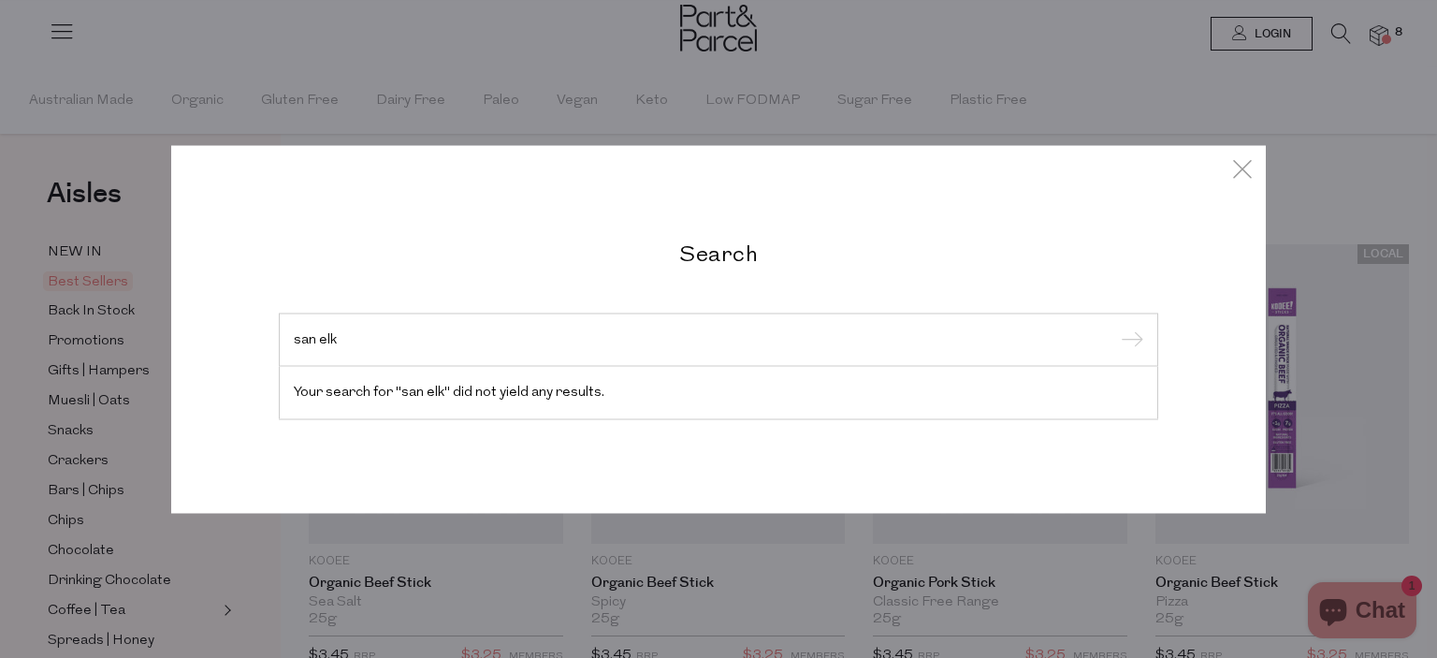
type input "san elk"
click at [1093, 44] on div "Search san elk Your search for "san elk" did not yield any results." at bounding box center [718, 329] width 1094 height 658
